Goal: Transaction & Acquisition: Download file/media

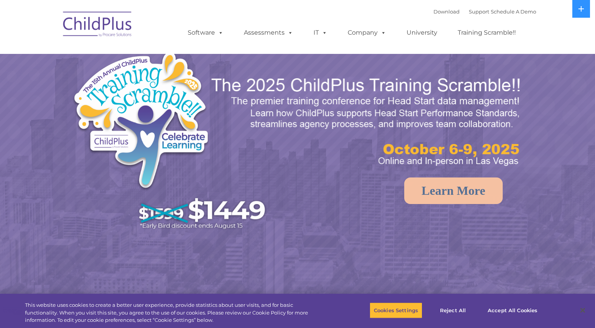
select select "MEDIUM"
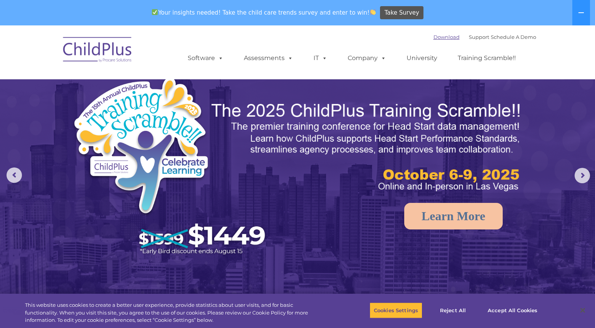
click at [434, 38] on link "Download" at bounding box center [447, 37] width 26 height 6
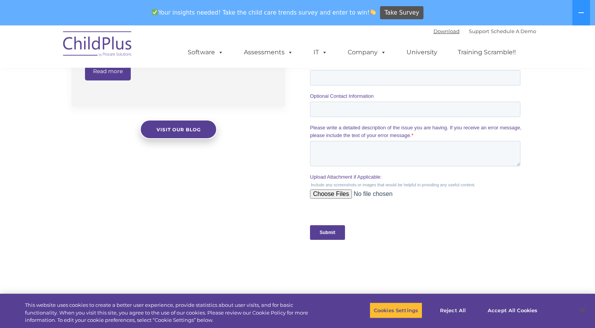
scroll to position [824, 0]
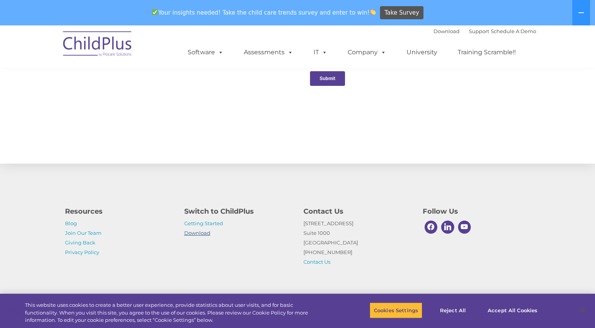
click at [199, 233] on link "Download" at bounding box center [197, 233] width 26 height 6
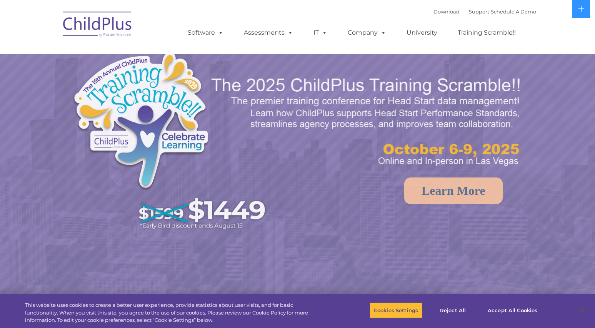
select select "MEDIUM"
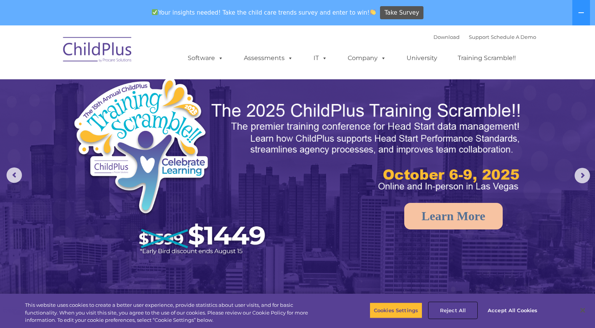
click at [467, 304] on button "Reject All" at bounding box center [453, 310] width 48 height 16
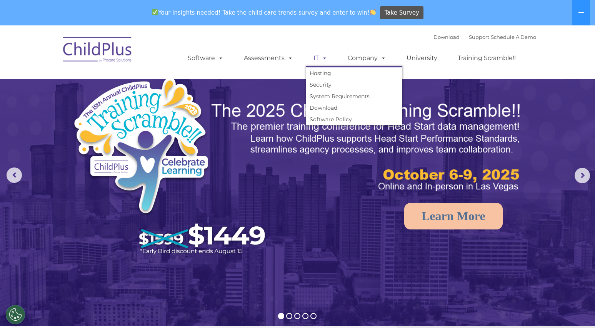
click at [326, 54] on span at bounding box center [323, 57] width 8 height 7
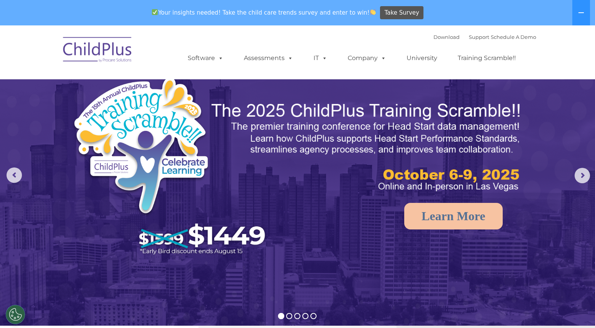
click at [319, 67] on ul "Software ChildPlus: The original and most widely-used Head Start data managemen…" at bounding box center [354, 58] width 364 height 31
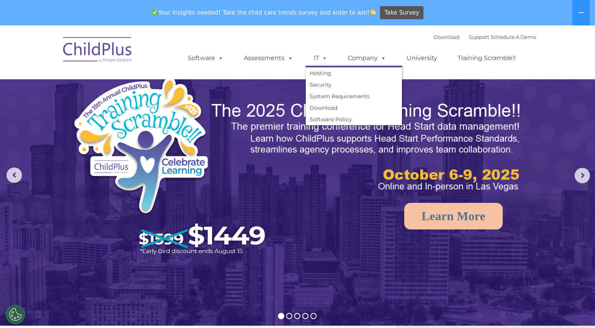
click at [320, 60] on span at bounding box center [323, 57] width 8 height 7
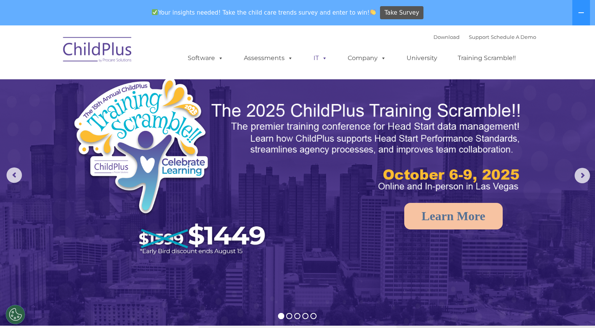
click at [321, 57] on span at bounding box center [323, 57] width 8 height 7
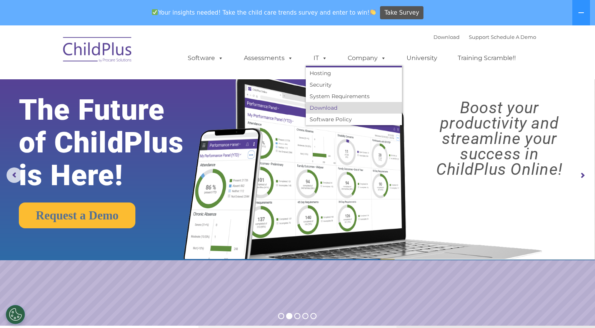
click at [381, 104] on link "Download" at bounding box center [354, 108] width 96 height 12
